Goal: Information Seeking & Learning: Learn about a topic

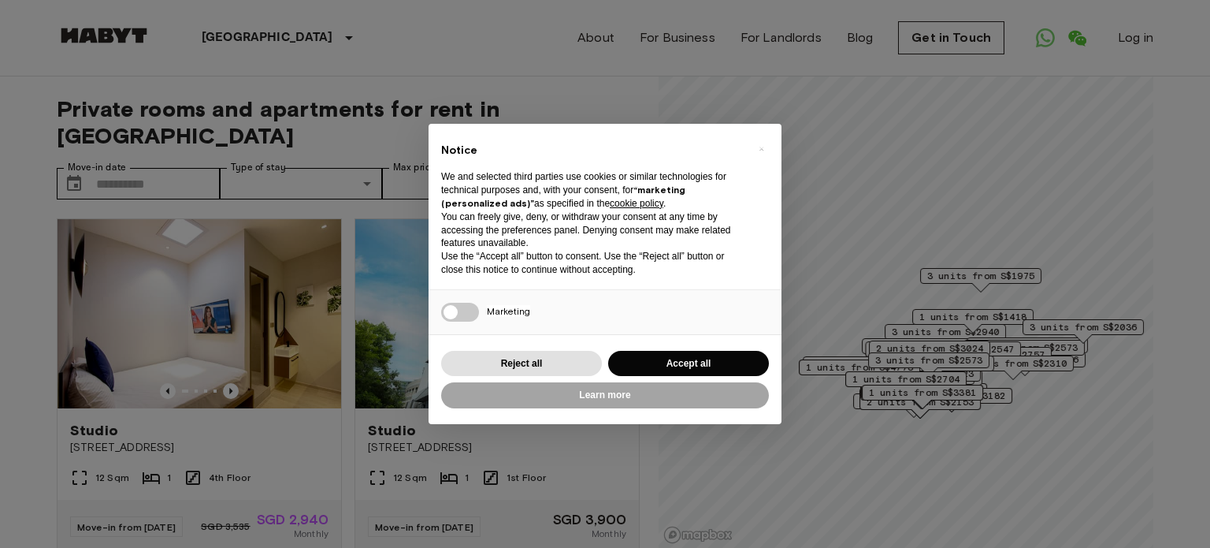
click at [665, 348] on div "Reject all Accept all" at bounding box center [605, 363] width 328 height 32
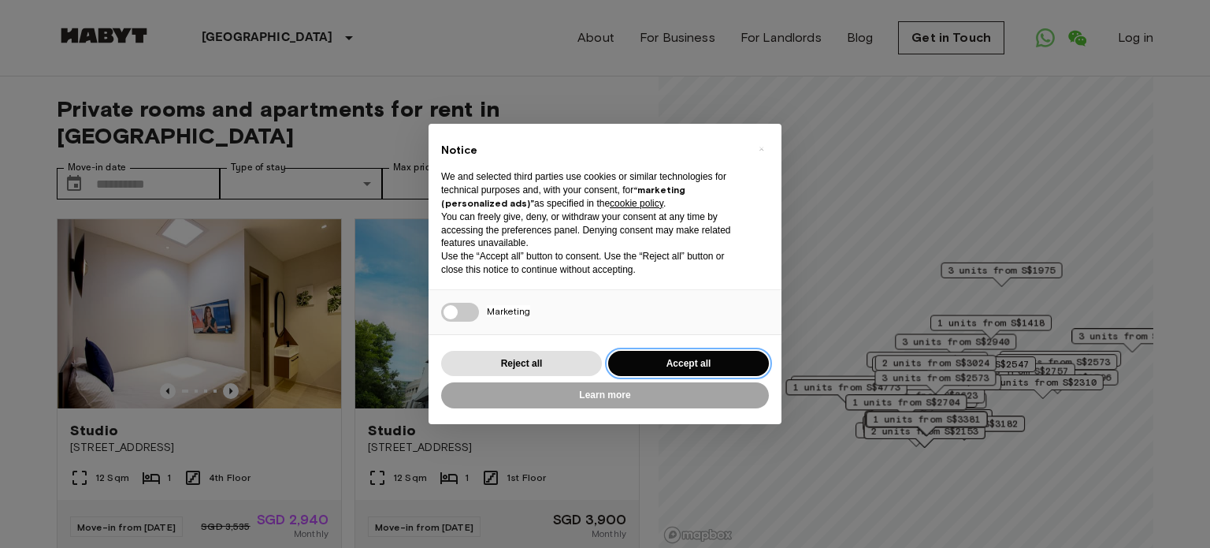
click at [665, 361] on button "Accept all" at bounding box center [688, 364] width 161 height 26
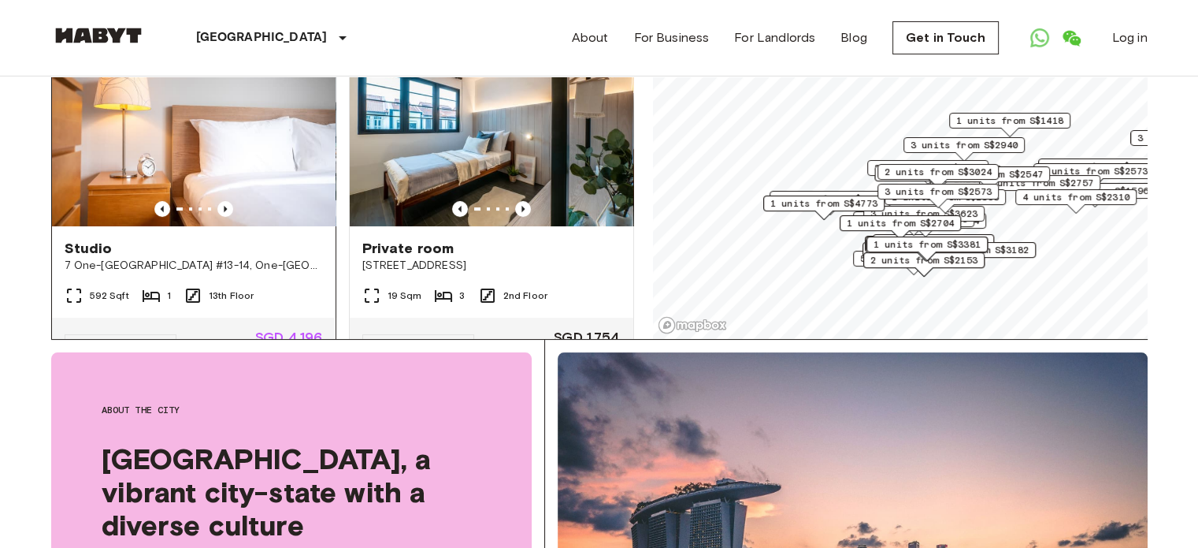
scroll to position [315, 0]
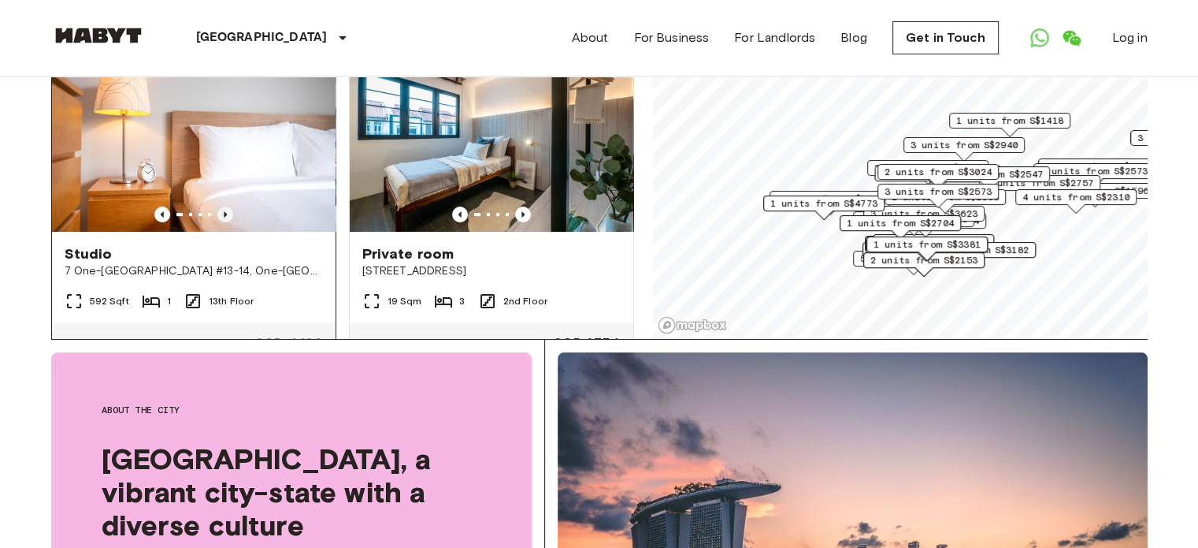
click at [224, 211] on icon "Previous image" at bounding box center [225, 214] width 3 height 6
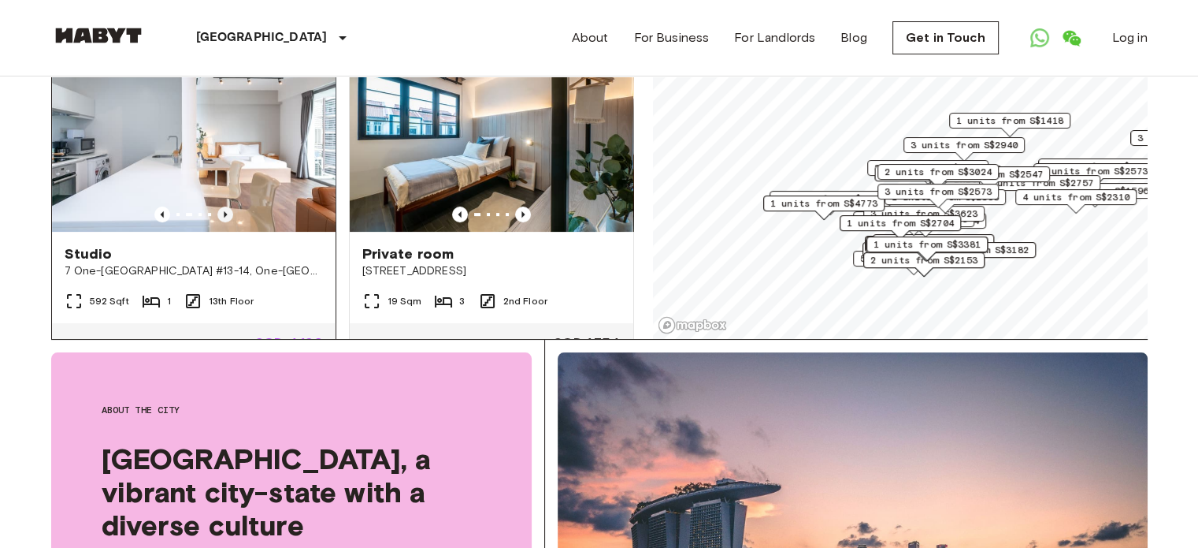
click at [224, 211] on icon "Previous image" at bounding box center [225, 214] width 3 height 6
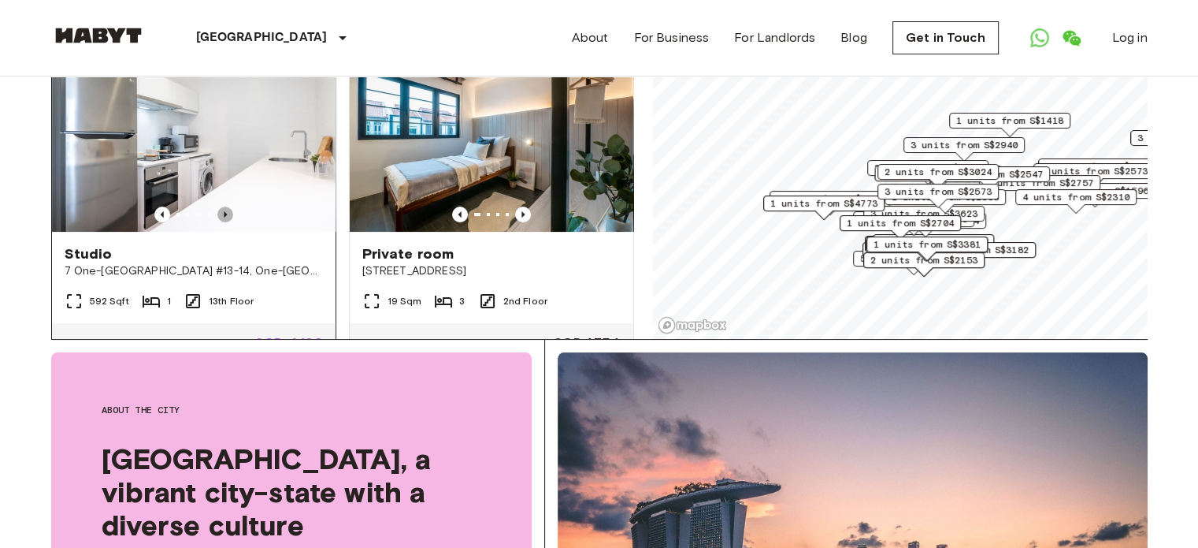
click at [224, 211] on icon "Previous image" at bounding box center [225, 214] width 3 height 6
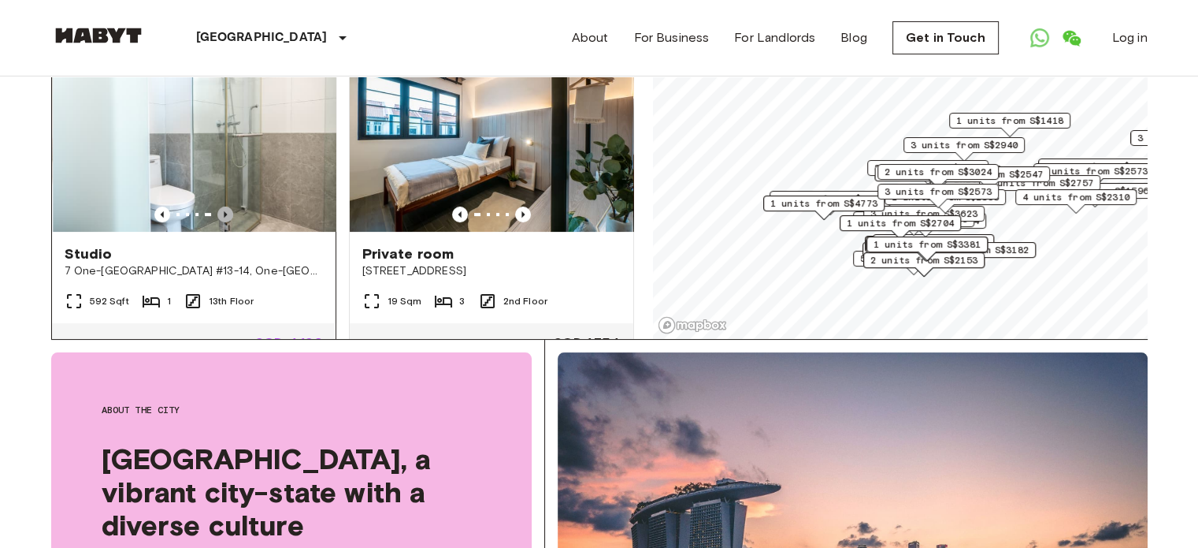
click at [224, 211] on icon "Previous image" at bounding box center [225, 214] width 3 height 6
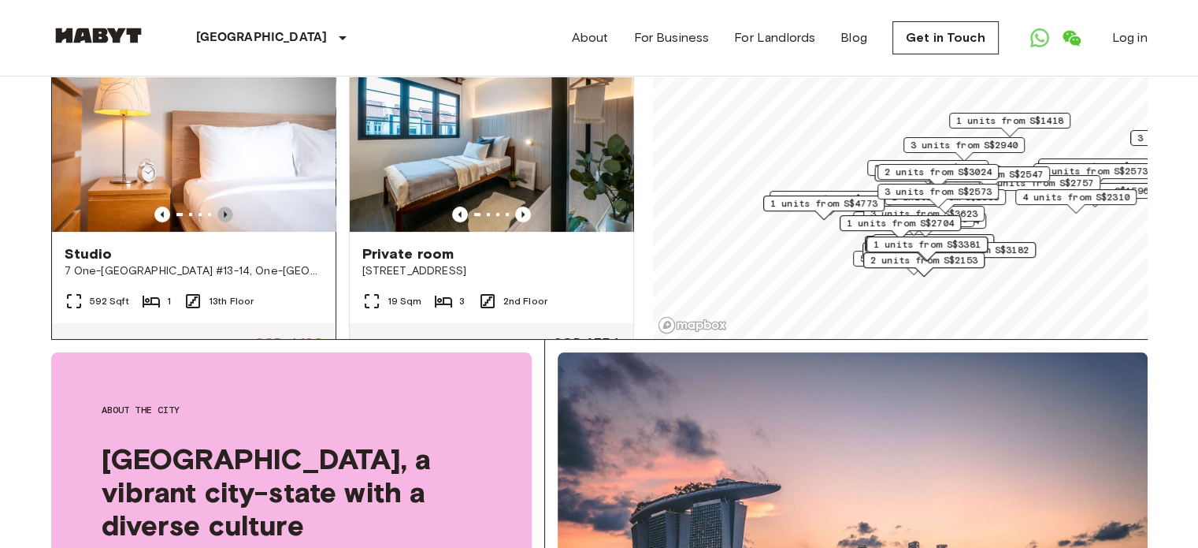
click at [224, 211] on icon "Previous image" at bounding box center [225, 214] width 3 height 6
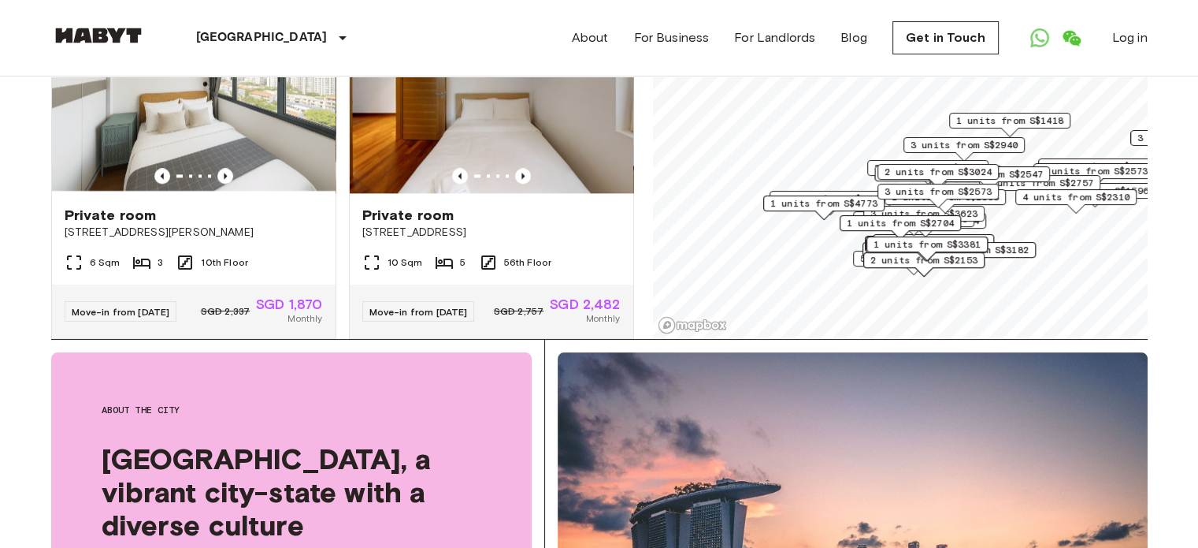
scroll to position [2100, 0]
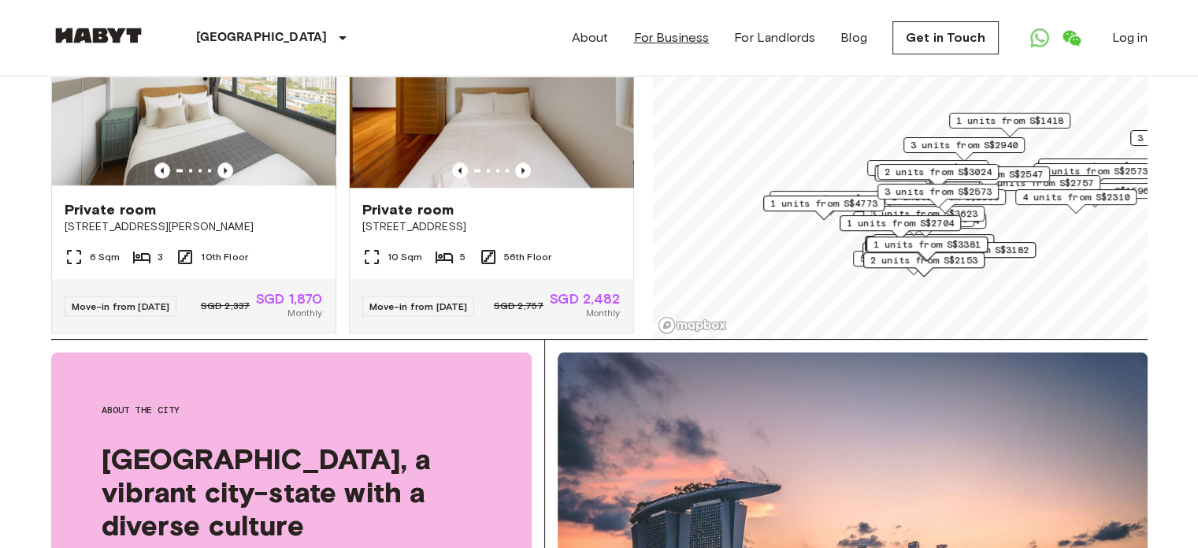
click at [693, 35] on link "For Business" at bounding box center [671, 37] width 76 height 19
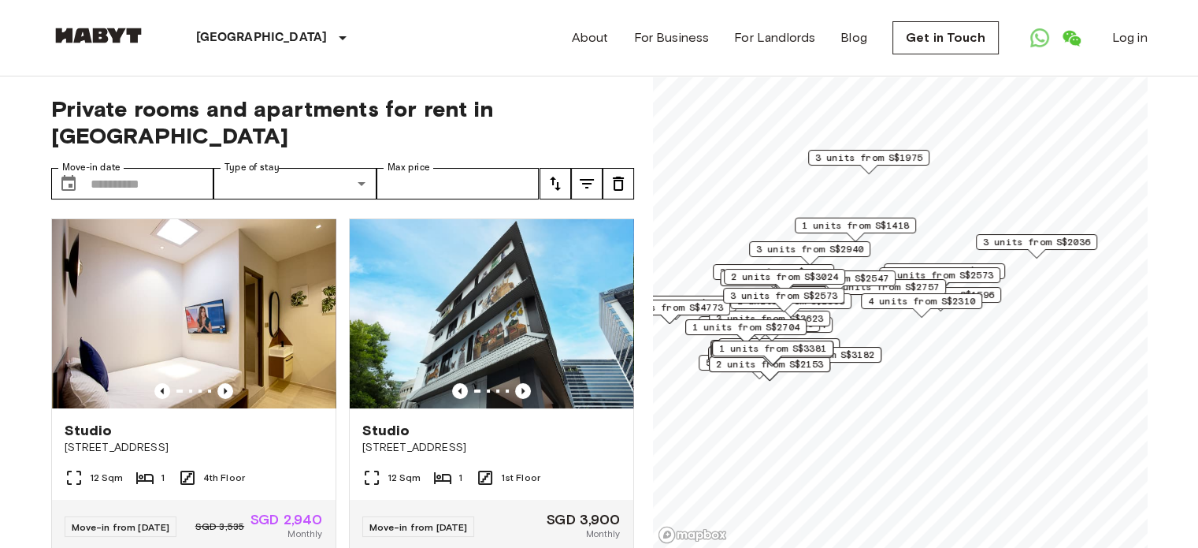
click at [875, 162] on span "3 units from S$1975" at bounding box center [868, 157] width 107 height 14
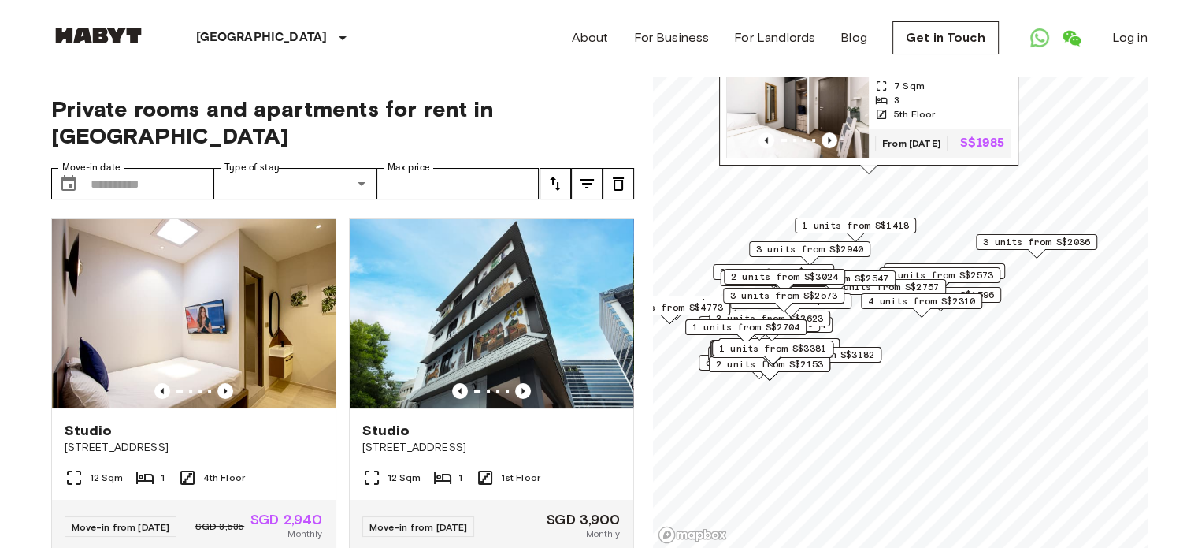
click at [907, 107] on div "3" at bounding box center [939, 100] width 129 height 14
click at [819, 276] on span "2 units from S$3024" at bounding box center [784, 276] width 107 height 14
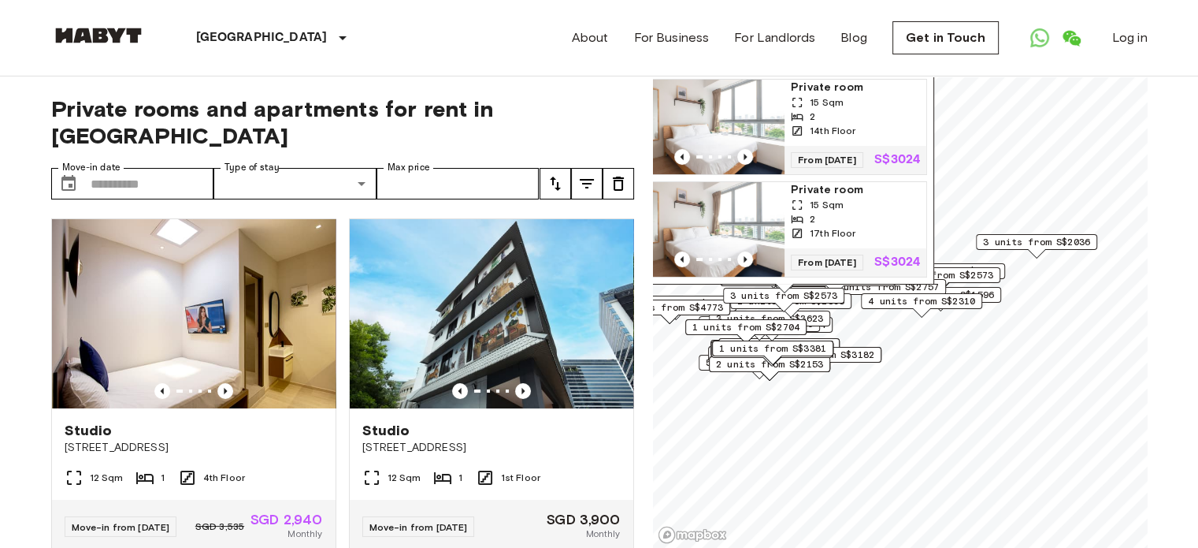
click at [752, 209] on img "Map marker" at bounding box center [714, 229] width 142 height 95
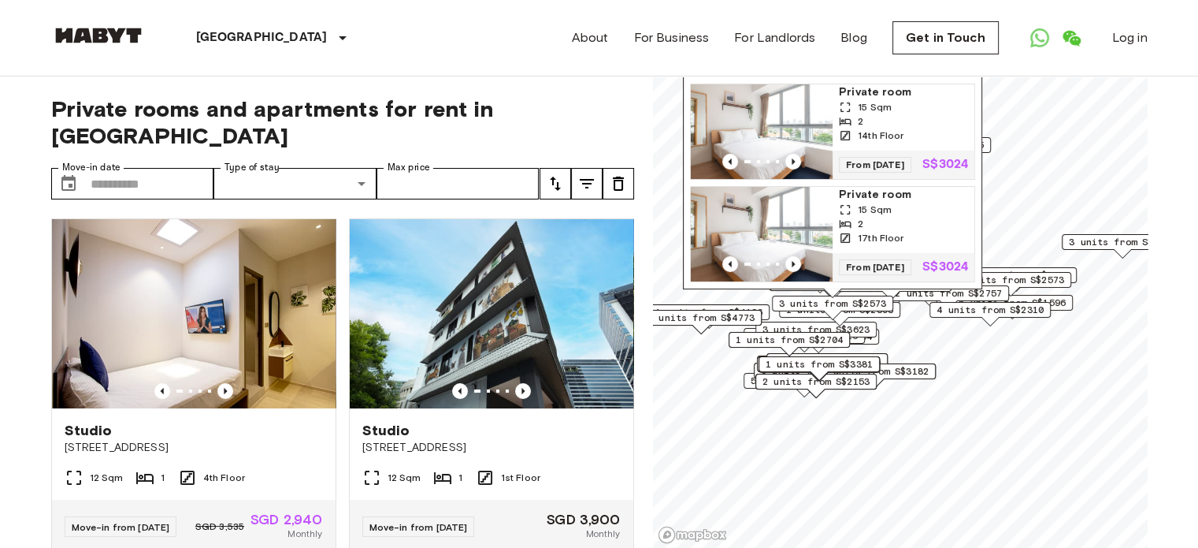
click at [829, 299] on span "3 units from S$2573" at bounding box center [832, 303] width 107 height 14
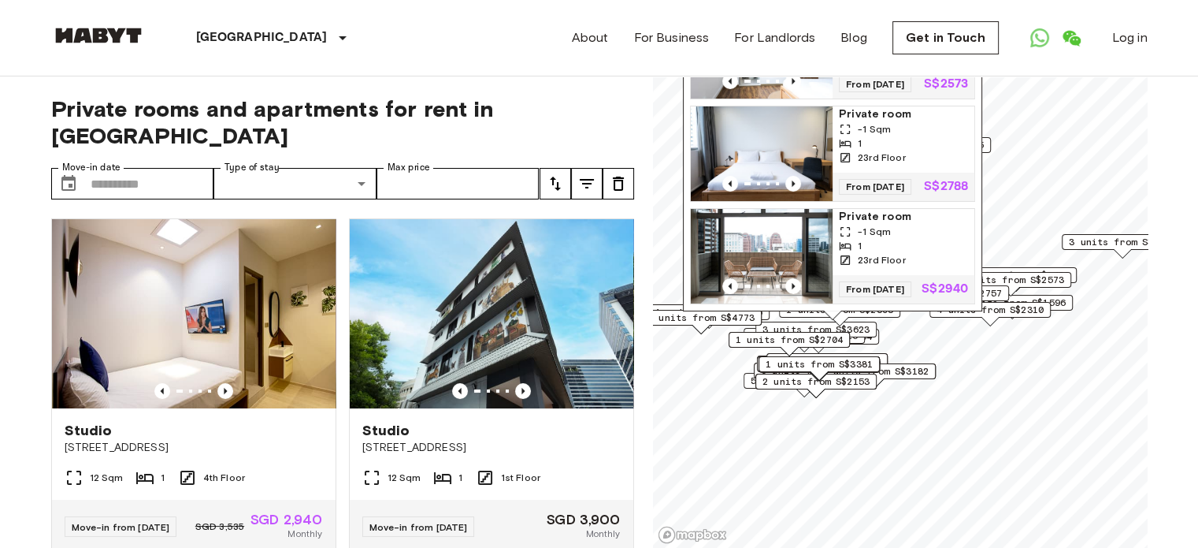
click at [1090, 245] on span "3 units from S$2036" at bounding box center [1122, 242] width 107 height 14
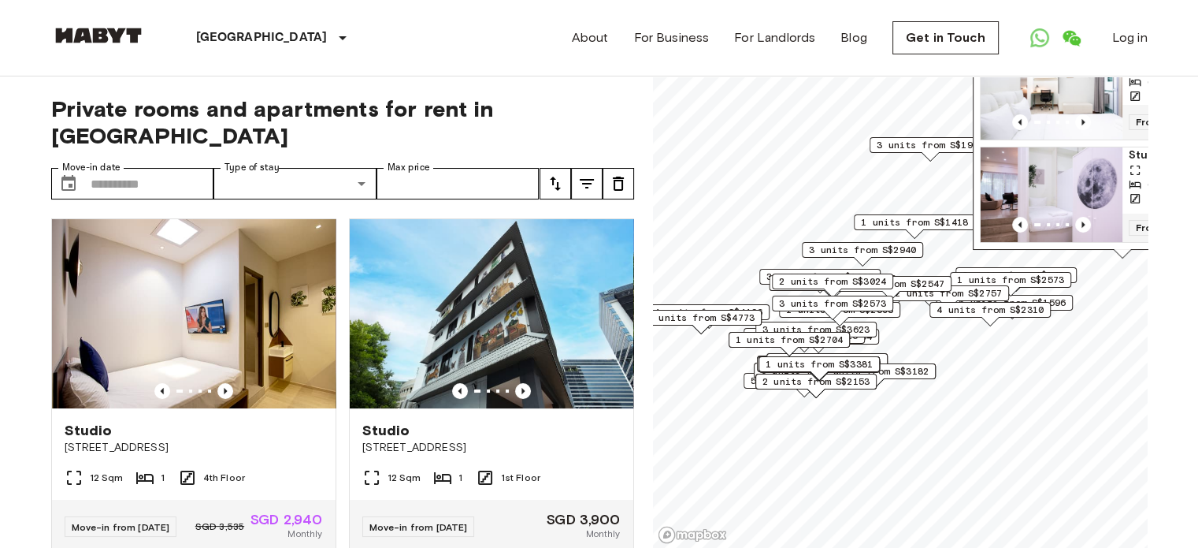
click at [1012, 309] on span "4 units from S$2310" at bounding box center [990, 310] width 107 height 14
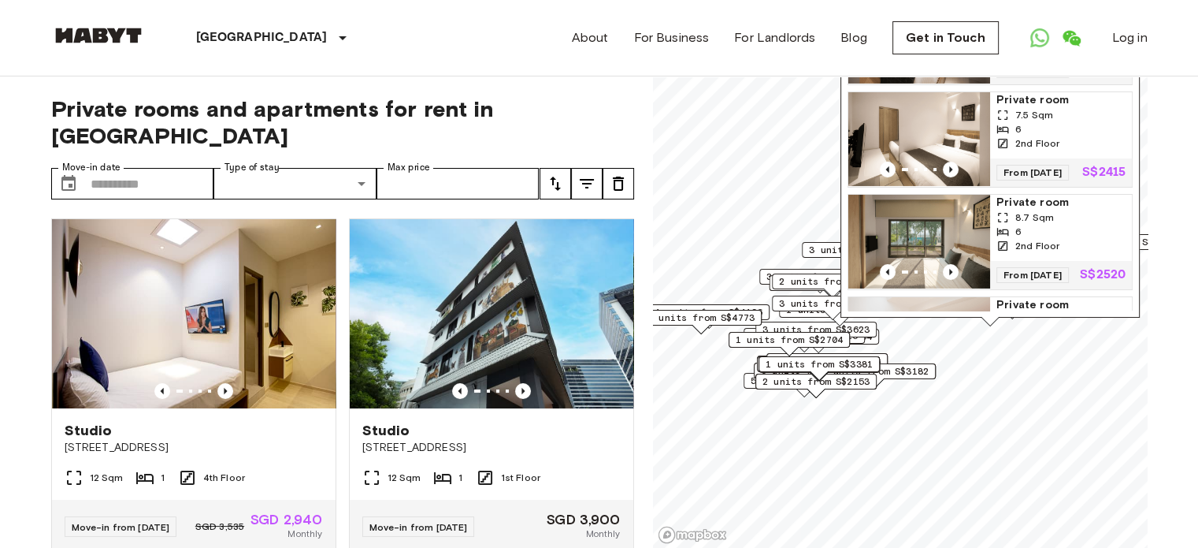
click at [967, 274] on div "Map marker" at bounding box center [920, 272] width 142 height 16
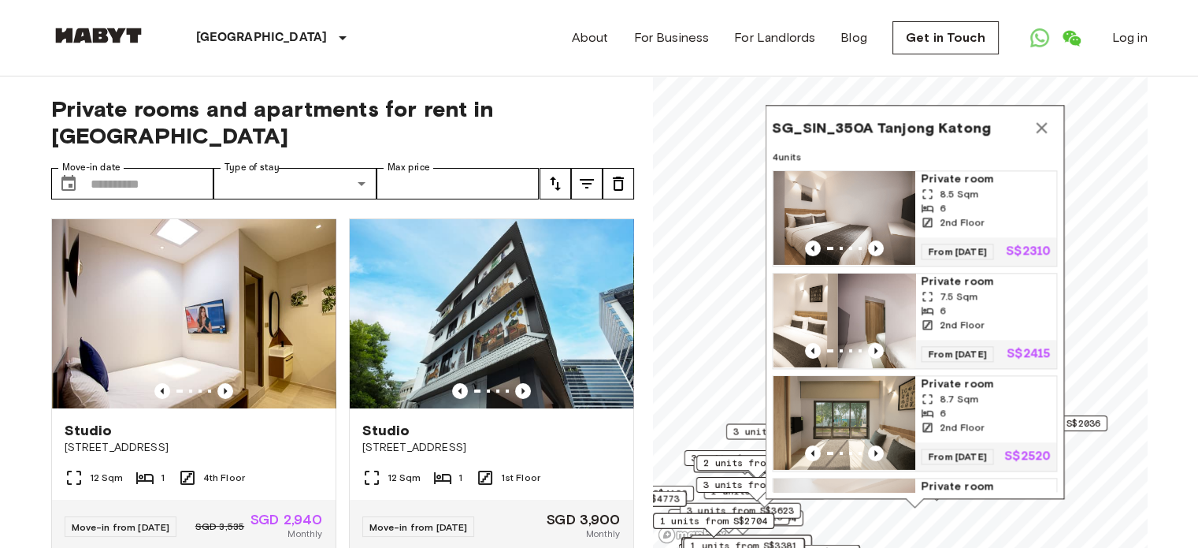
drag, startPoint x: 934, startPoint y: 344, endPoint x: 835, endPoint y: 341, distance: 99.3
click at [835, 342] on div "Map marker" at bounding box center [844, 320] width 142 height 95
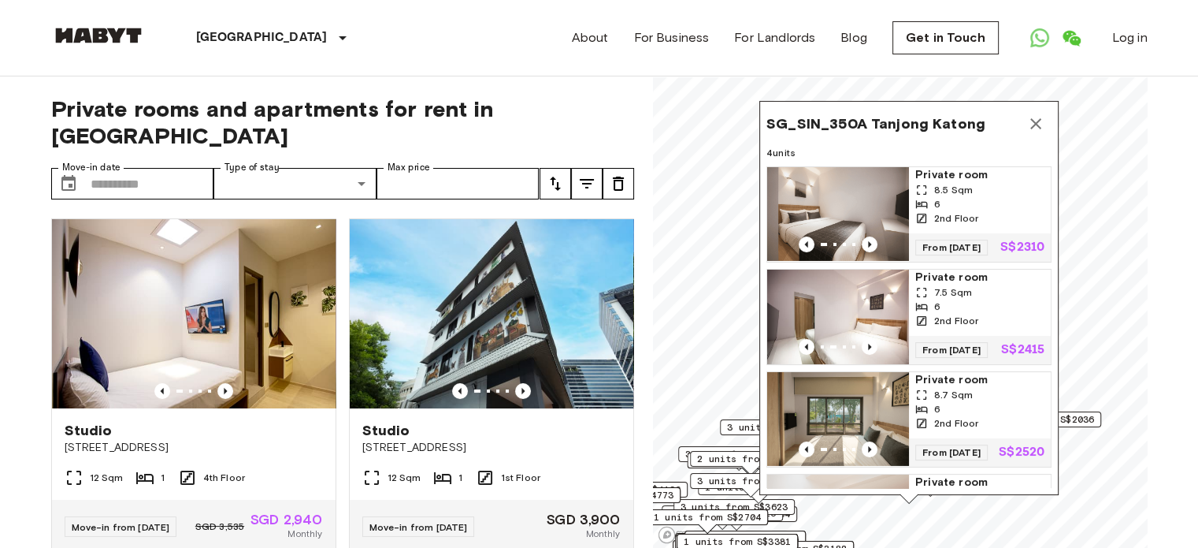
click at [1039, 125] on icon "Map marker" at bounding box center [1036, 123] width 11 height 11
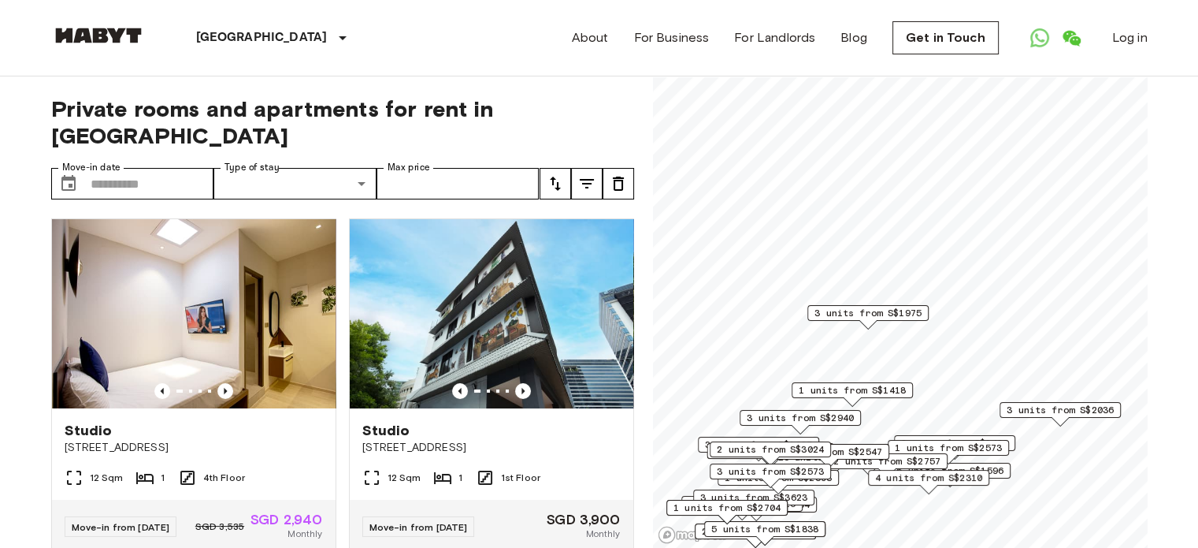
click at [1031, 411] on span "3 units from S$2036" at bounding box center [1060, 410] width 107 height 14
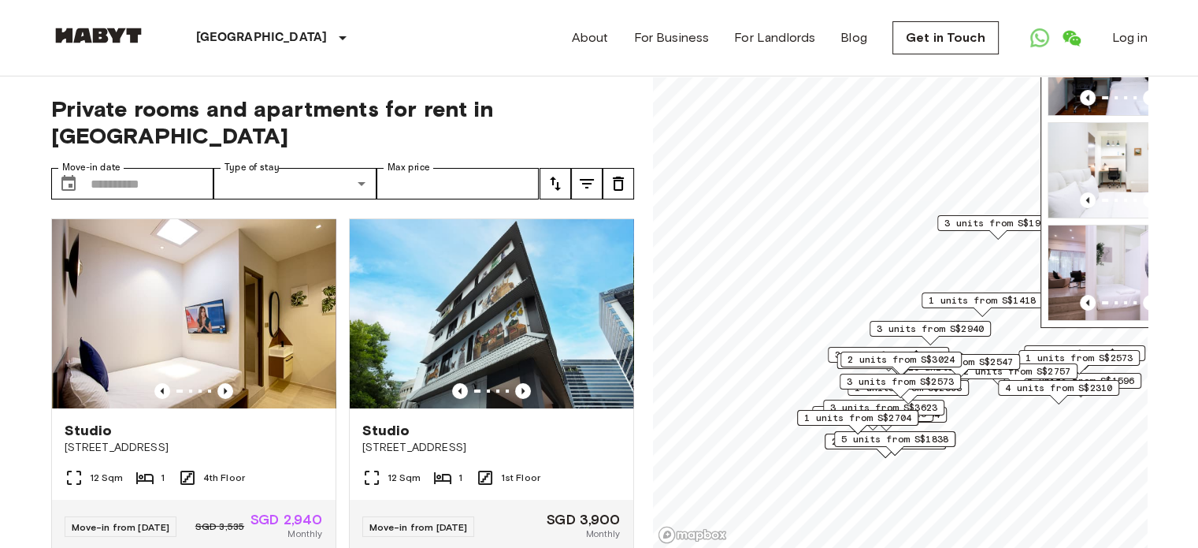
click at [945, 298] on span "1 units from S$1418" at bounding box center [982, 300] width 107 height 14
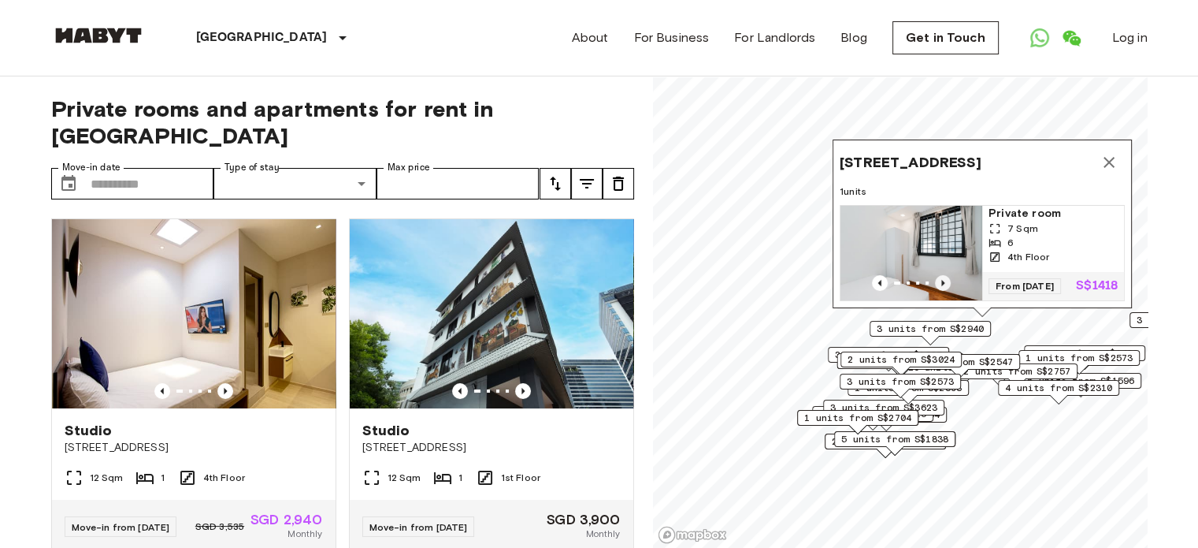
click at [944, 275] on icon "Previous image" at bounding box center [943, 283] width 16 height 16
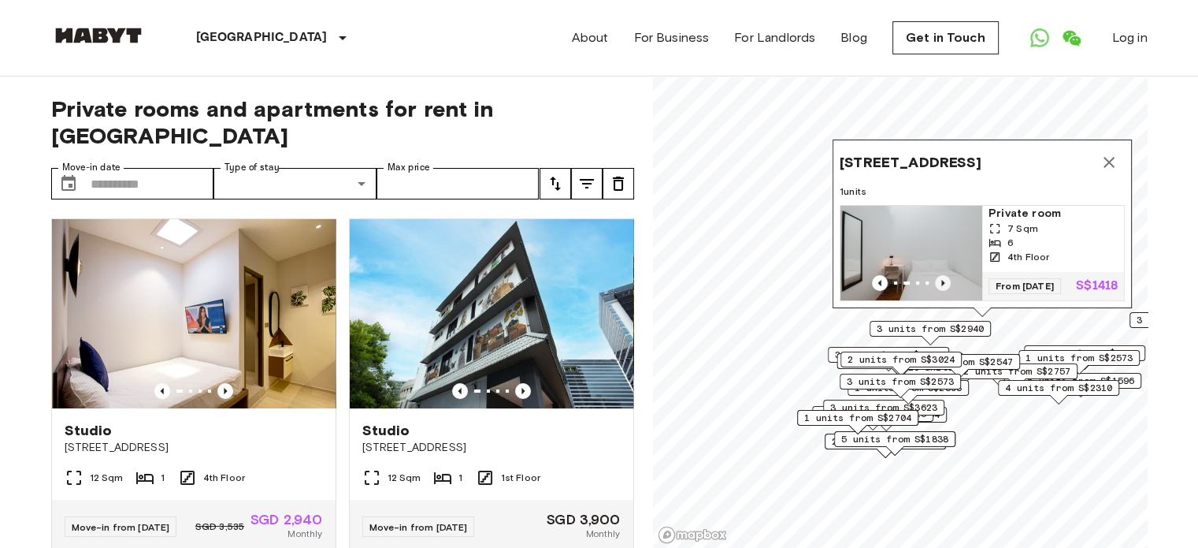
click at [944, 275] on icon "Previous image" at bounding box center [943, 283] width 16 height 16
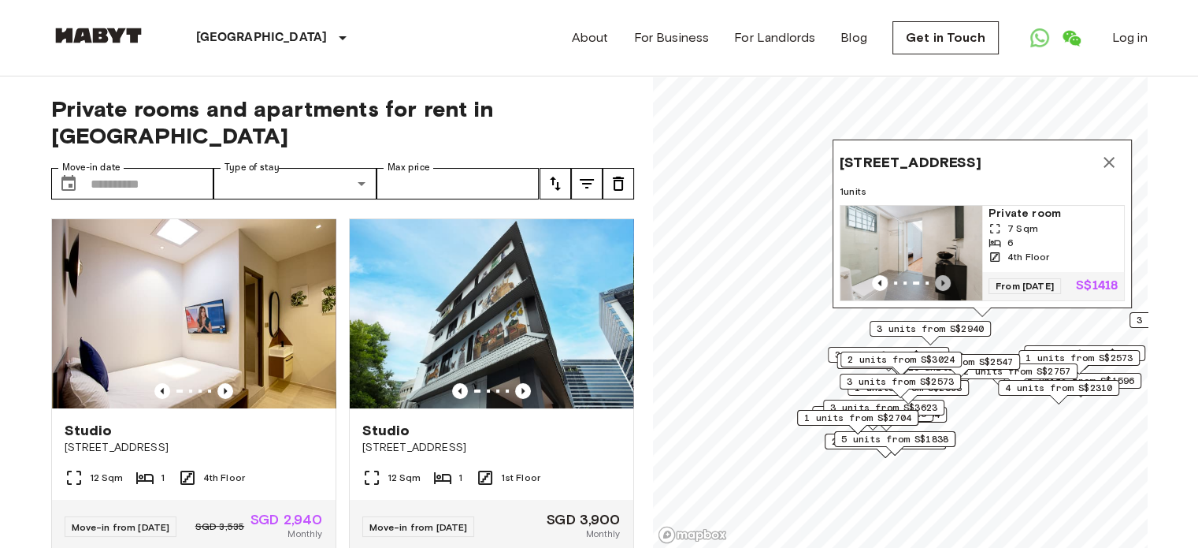
click at [944, 275] on icon "Previous image" at bounding box center [943, 283] width 16 height 16
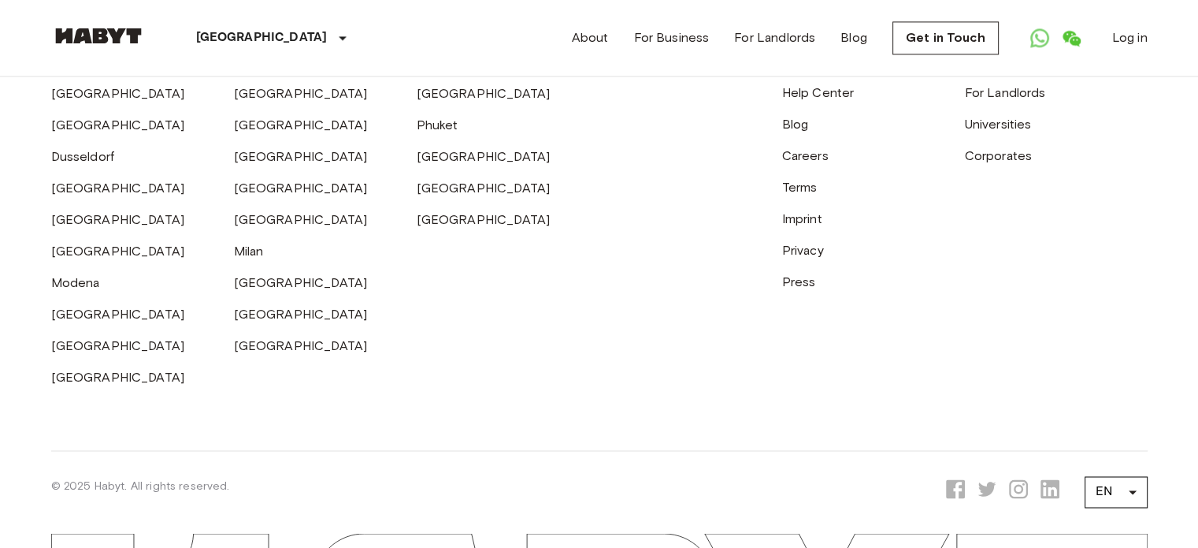
scroll to position [2423, 0]
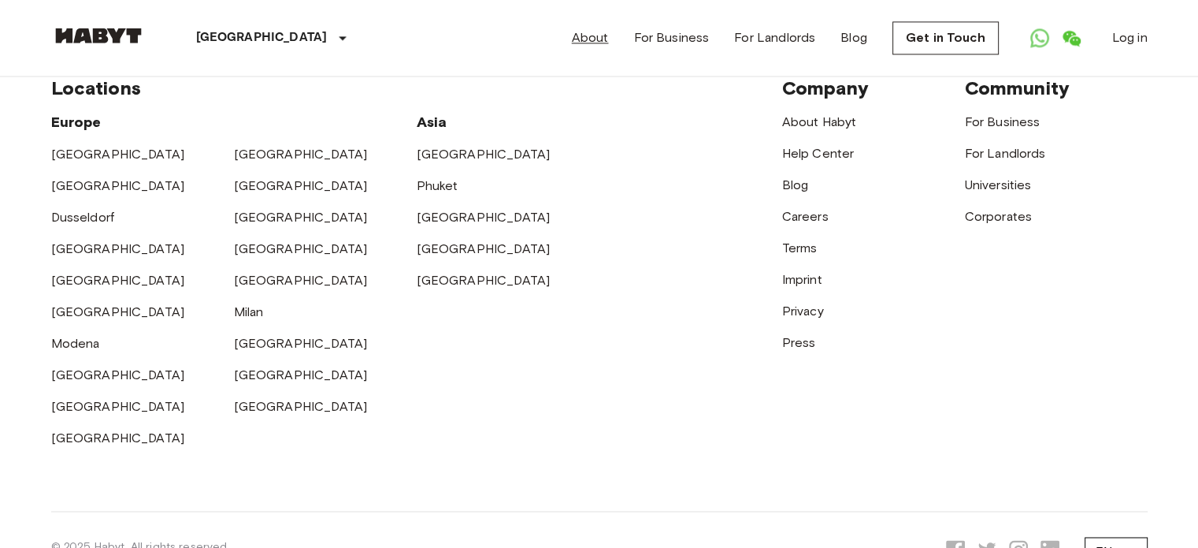
click at [601, 43] on link "About" at bounding box center [590, 37] width 37 height 19
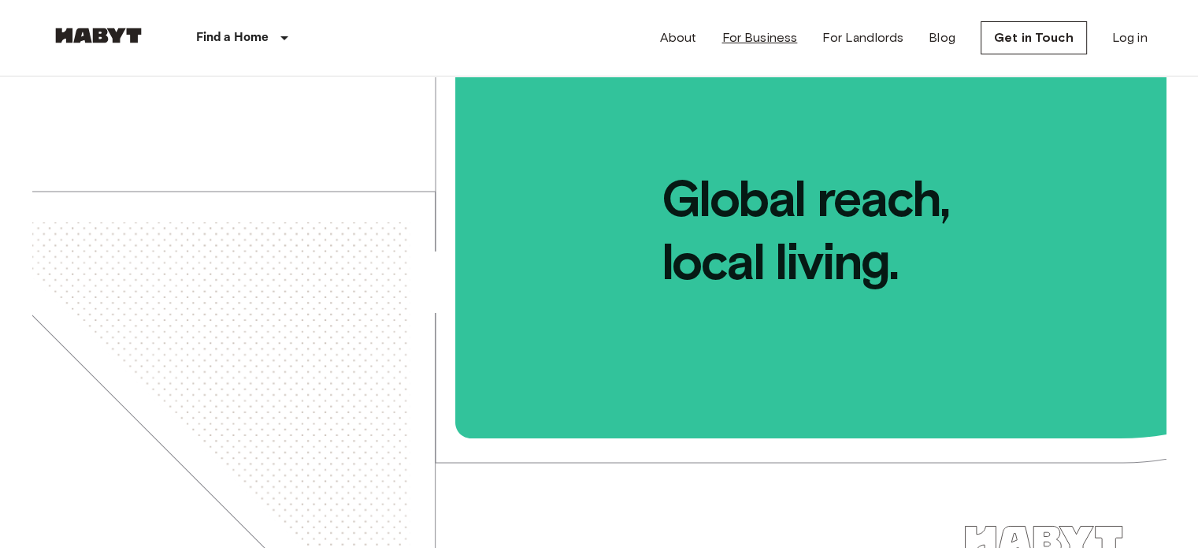
click at [775, 36] on link "For Business" at bounding box center [760, 37] width 76 height 19
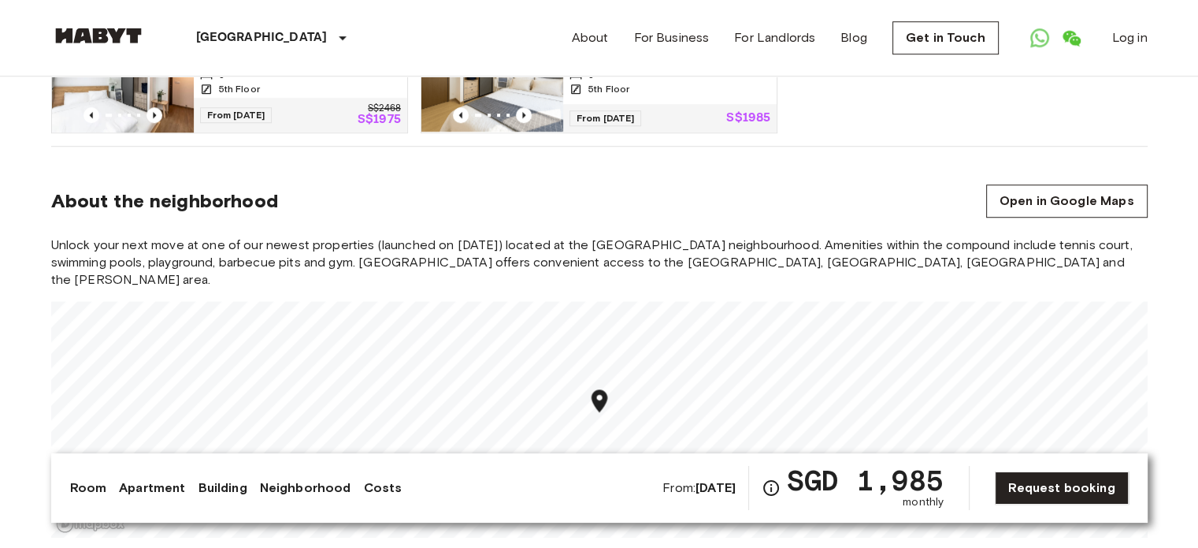
scroll to position [1261, 0]
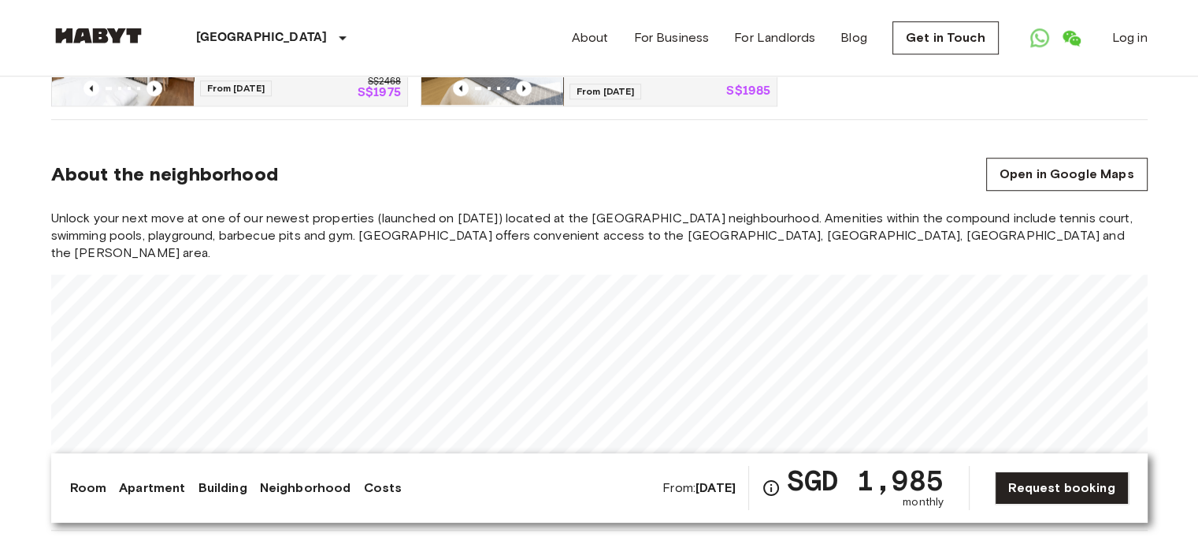
click at [625, 239] on div "Unlock your next move at one of our newest properties (launched on 30 September…" at bounding box center [599, 360] width 1097 height 301
click at [778, 34] on link "For Landlords" at bounding box center [774, 37] width 81 height 19
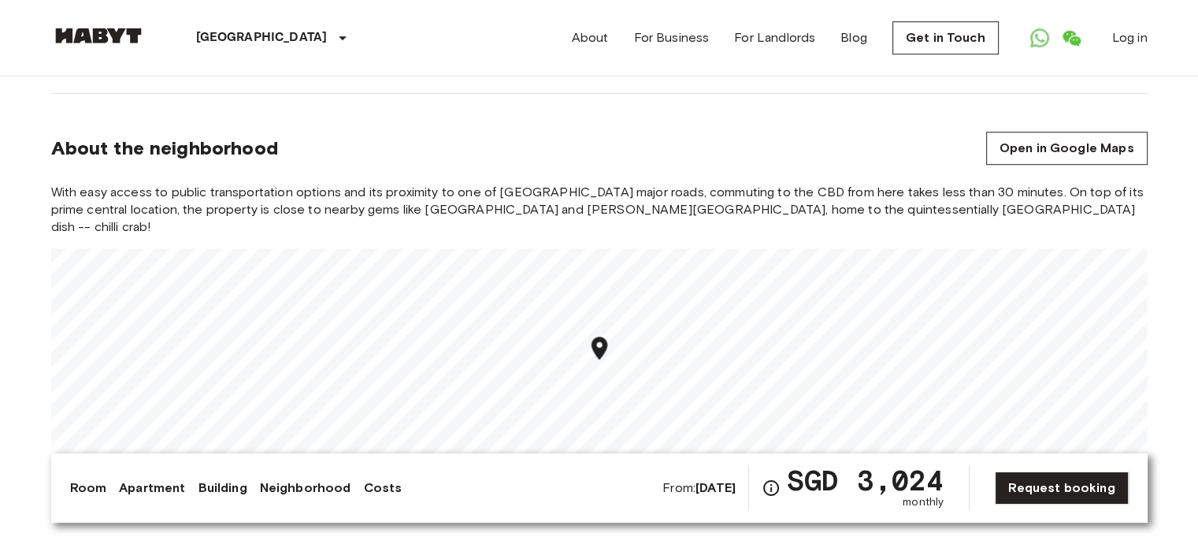
scroll to position [1188, 0]
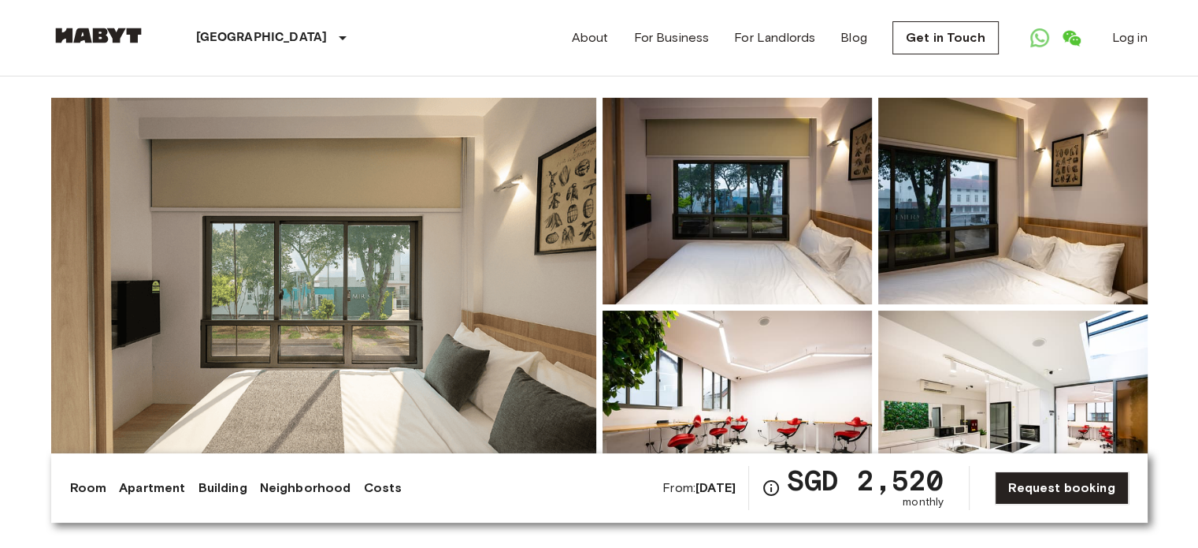
scroll to position [315, 0]
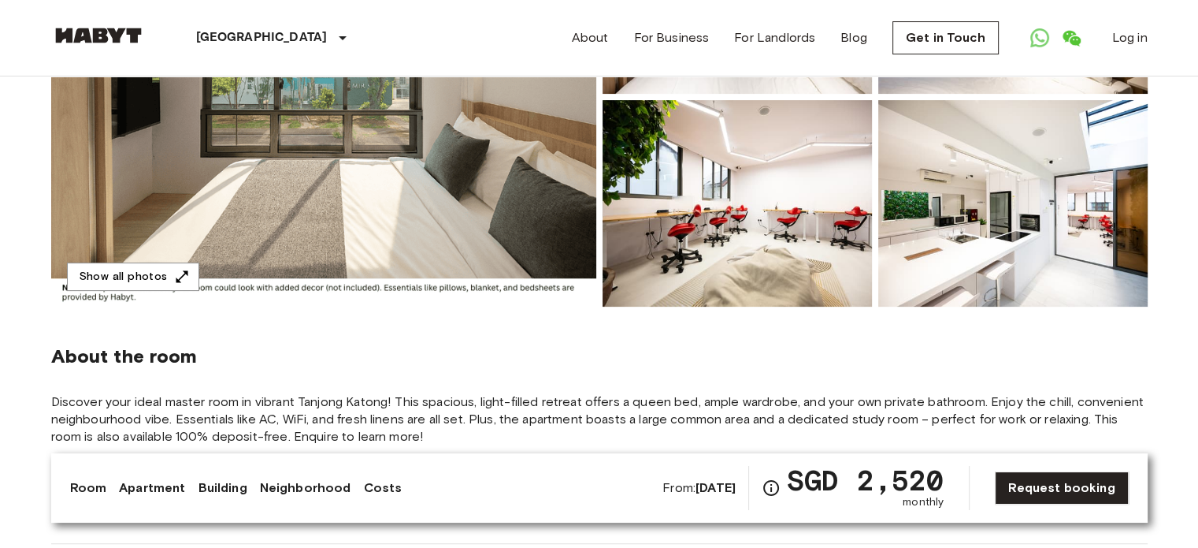
click at [795, 286] on img at bounding box center [737, 203] width 269 height 206
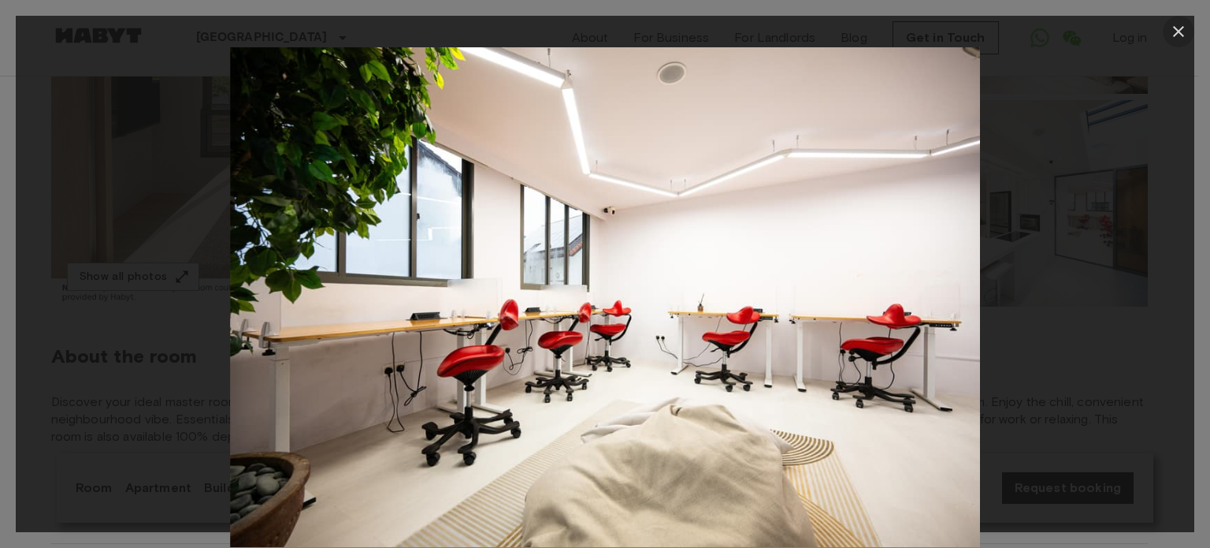
click at [1172, 35] on icon "button" at bounding box center [1178, 31] width 19 height 19
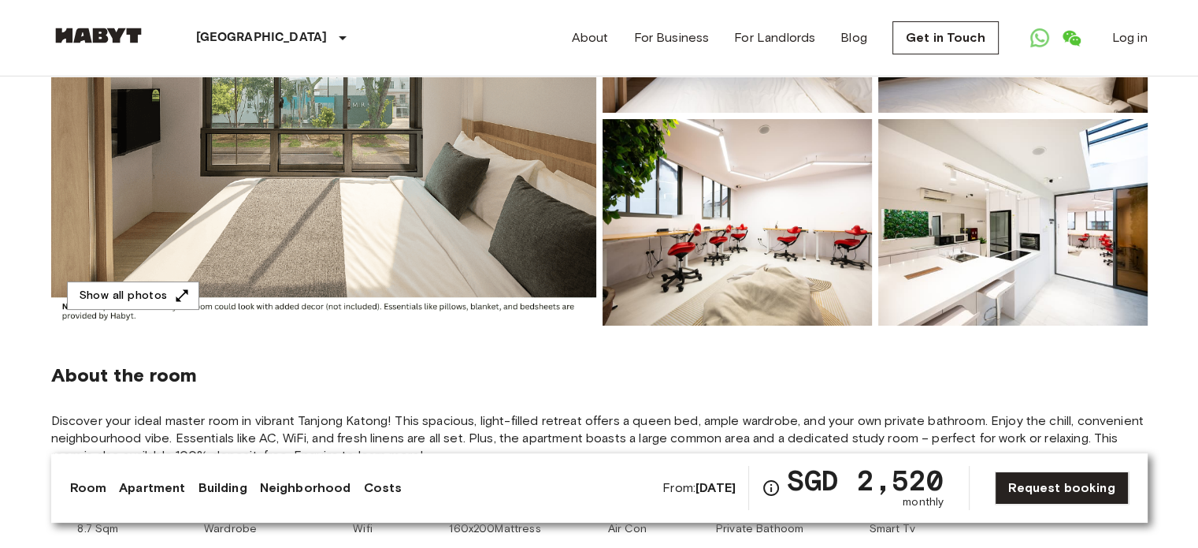
scroll to position [325, 0]
